Goal: Book appointment/travel/reservation

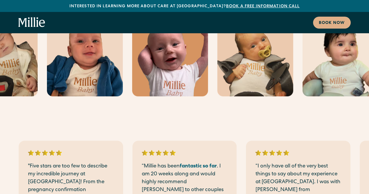
scroll to position [292, 0]
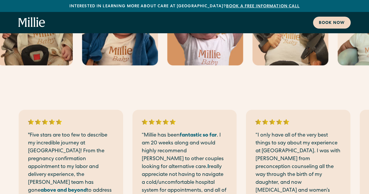
click at [330, 21] on div "Book now" at bounding box center [332, 23] width 26 height 6
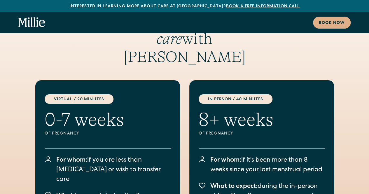
scroll to position [1125, 0]
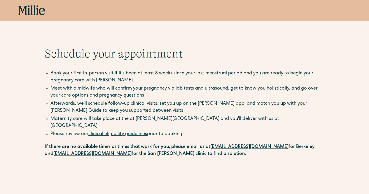
click at [27, 11] on icon at bounding box center [31, 10] width 27 height 11
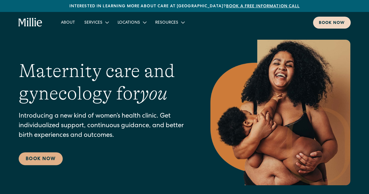
click at [338, 21] on div "Book now" at bounding box center [332, 23] width 26 height 6
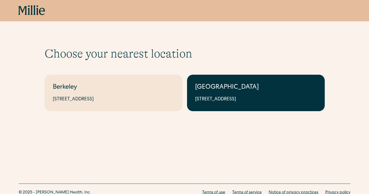
click at [215, 98] on div "1471 Saratoga Ave, Suite 101, San Jose, CA 95129" at bounding box center [255, 99] width 121 height 7
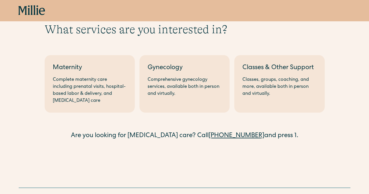
scroll to position [51, 0]
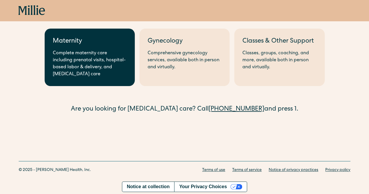
click at [86, 68] on div "Complete maternity care including prenatal visits, hospital-based labor & deliv…" at bounding box center [90, 64] width 74 height 28
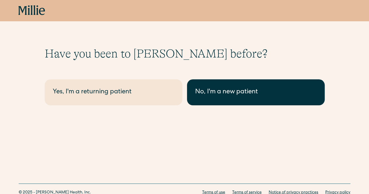
click at [220, 97] on link "No, I'm a new patient" at bounding box center [256, 92] width 138 height 26
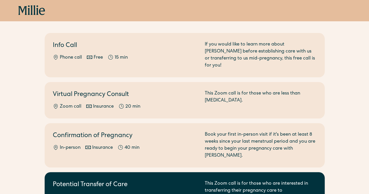
scroll to position [88, 0]
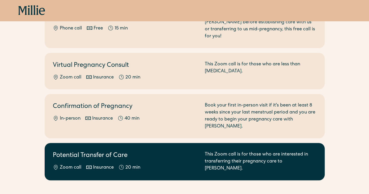
click at [69, 151] on h2 "Potential Transfer of Care" at bounding box center [125, 156] width 145 height 10
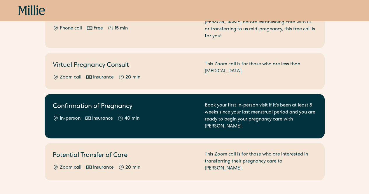
click at [120, 107] on div "Confirmation of Pregnancy In-person Insurance 40 min" at bounding box center [125, 116] width 145 height 28
